Goal: Task Accomplishment & Management: Use online tool/utility

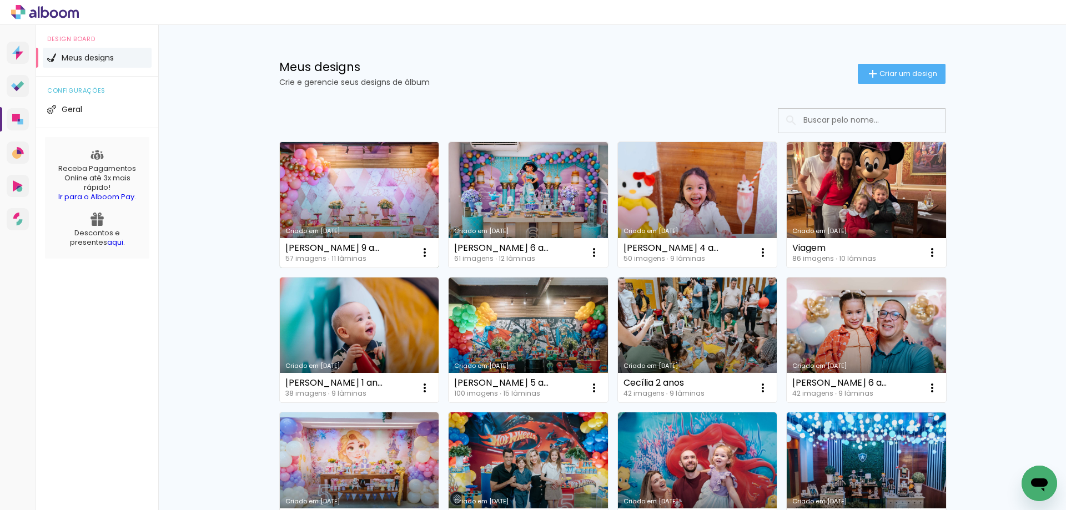
click at [319, 185] on link "Criado em [DATE]" at bounding box center [359, 204] width 159 height 125
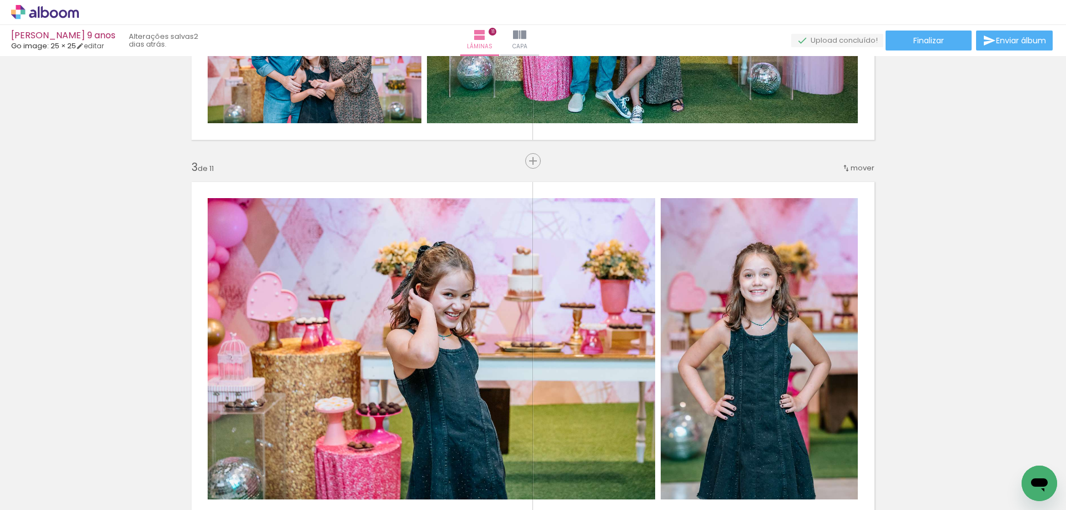
scroll to position [777, 0]
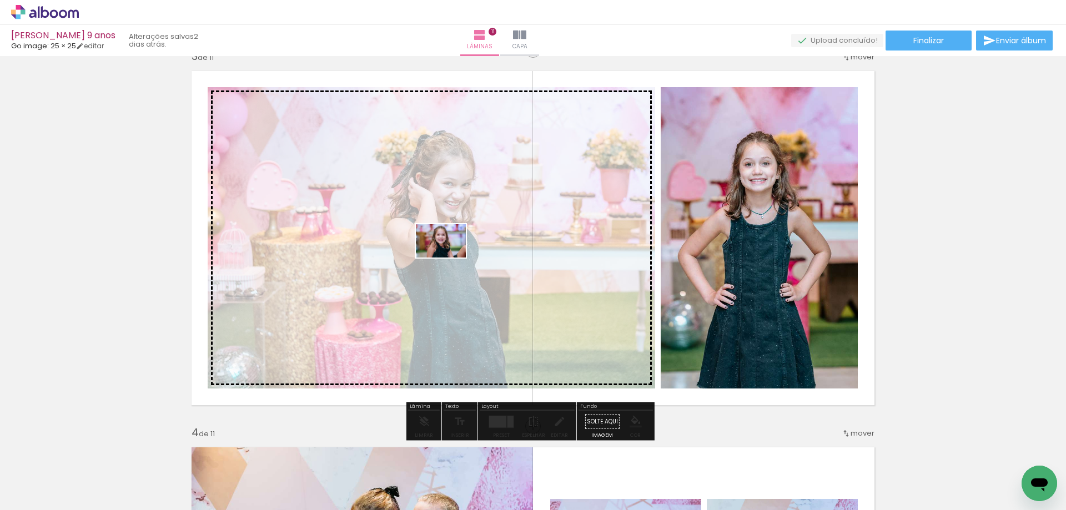
drag, startPoint x: 748, startPoint y: 486, endPoint x: 449, endPoint y: 258, distance: 376.2
click at [449, 258] on quentale-workspace at bounding box center [533, 255] width 1066 height 510
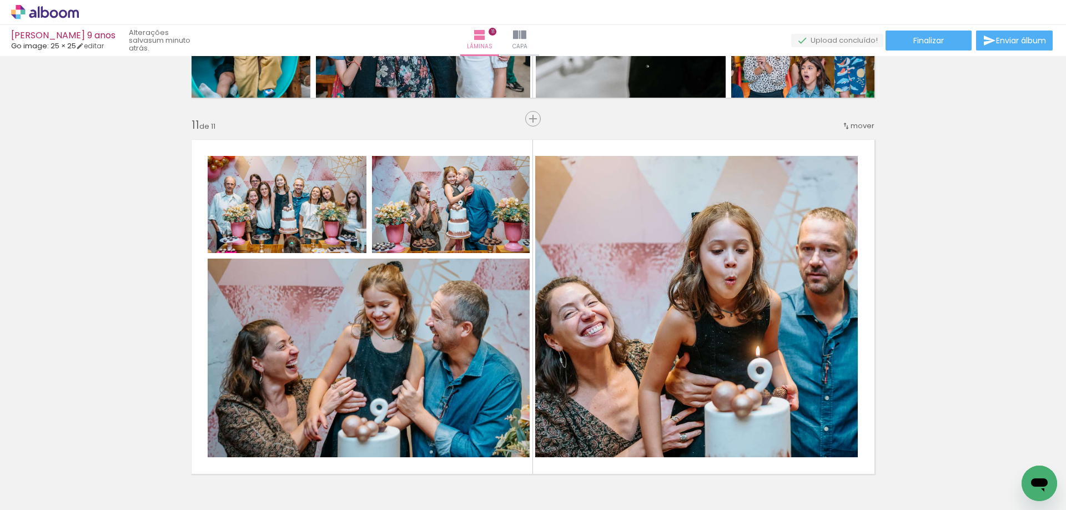
scroll to position [3831, 0]
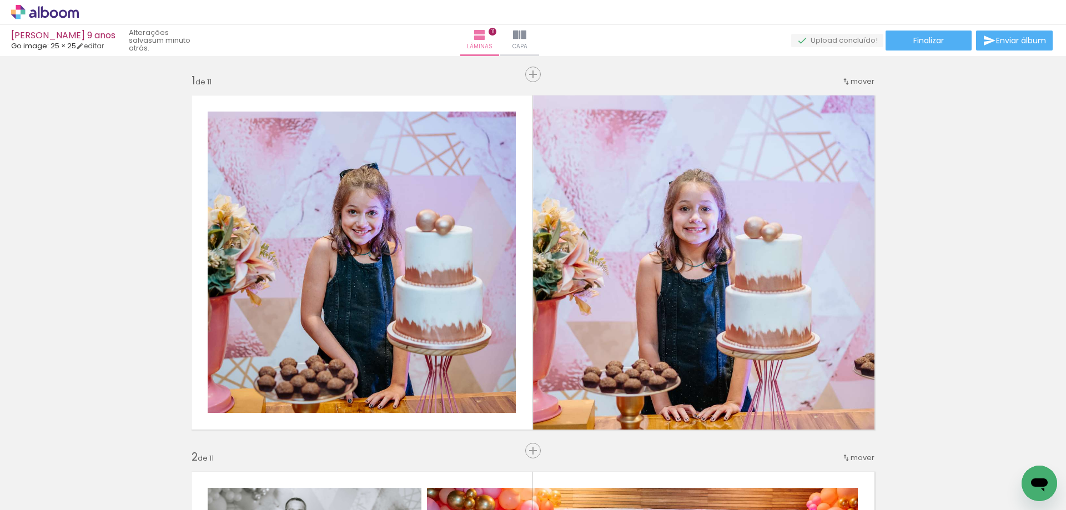
scroll to position [3831, 0]
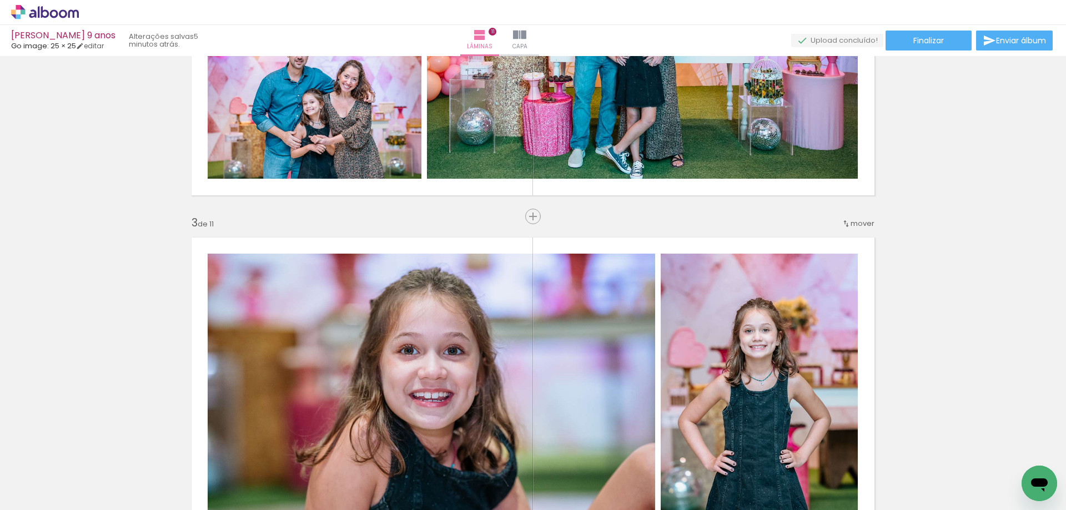
scroll to position [111, 0]
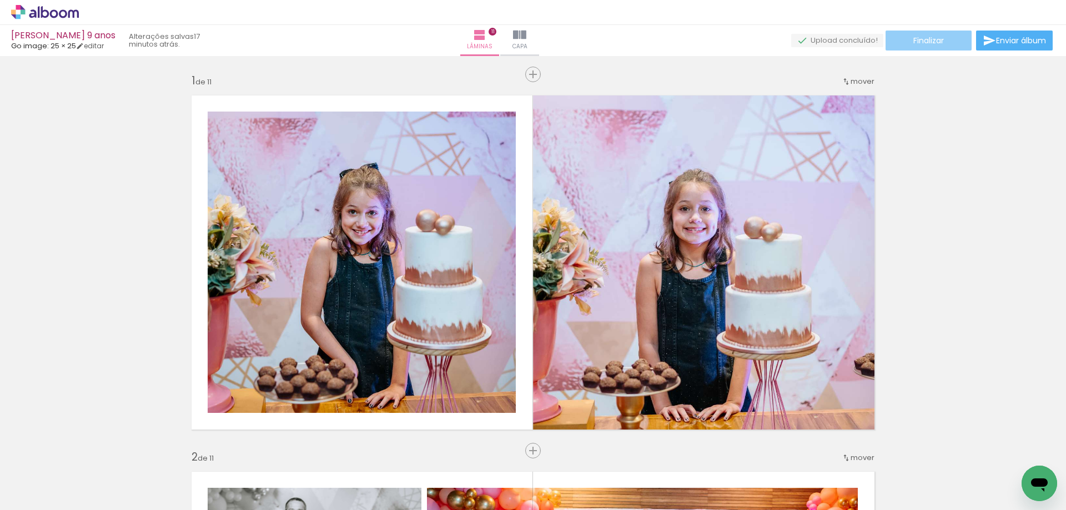
click at [905, 39] on paper-button "Finalizar" at bounding box center [929, 41] width 86 height 20
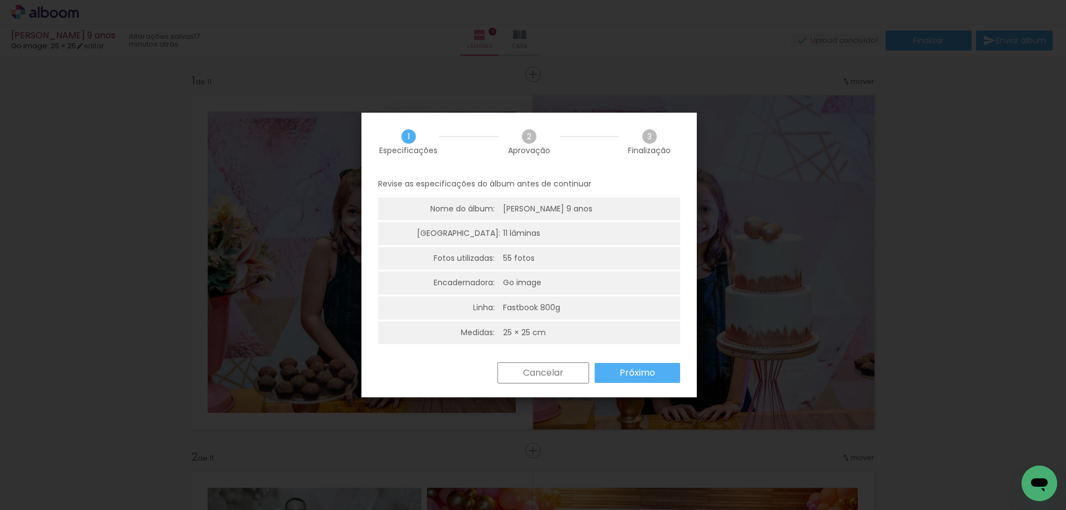
click at [0, 0] on slot "Próximo" at bounding box center [0, 0] width 0 height 0
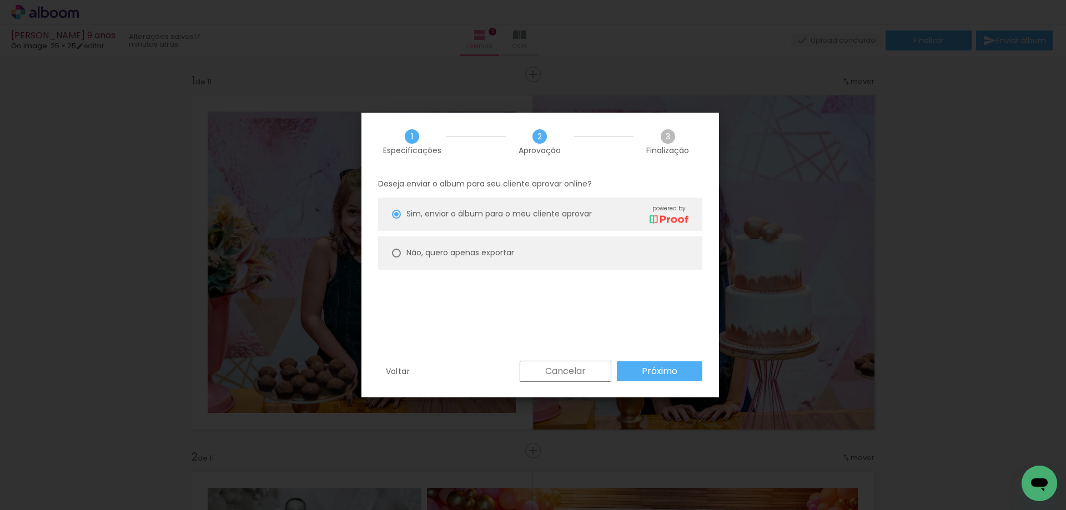
click at [399, 253] on div at bounding box center [396, 253] width 9 height 9
type paper-radio-button "on"
click at [0, 0] on slot "Próximo" at bounding box center [0, 0] width 0 height 0
type input "Alta, 300 DPI"
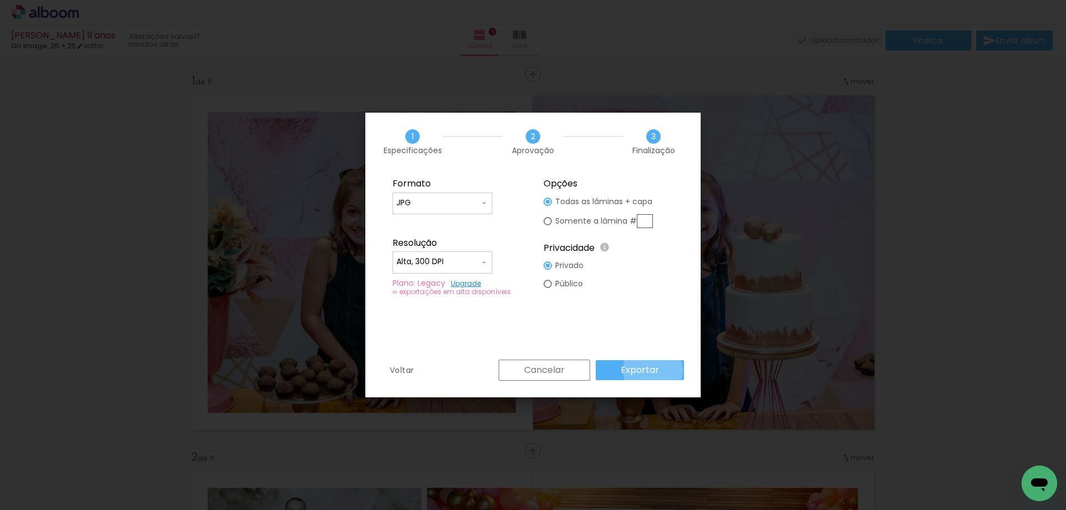
click at [0, 0] on slot "Exportar" at bounding box center [0, 0] width 0 height 0
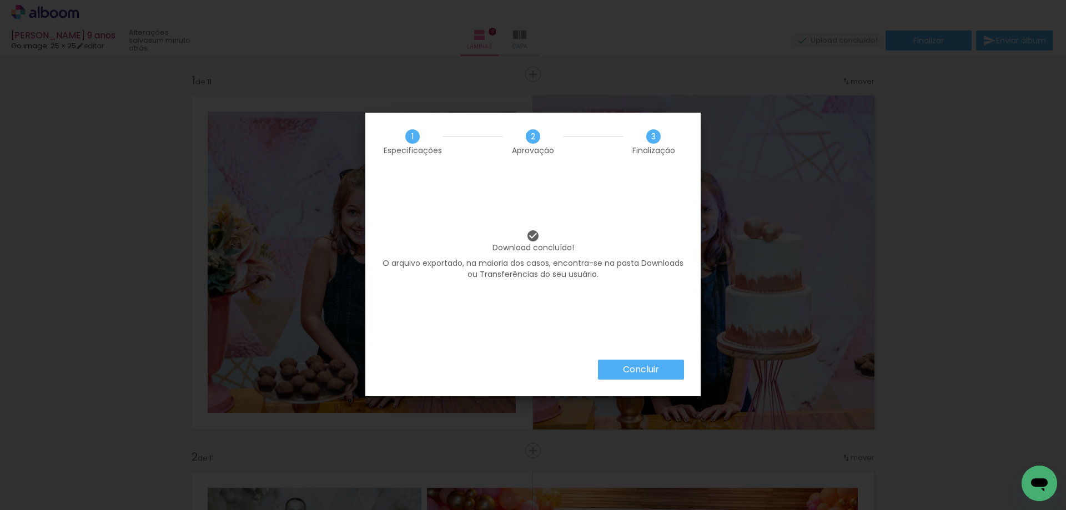
click at [605, 367] on paper-button "Concluir" at bounding box center [641, 370] width 86 height 20
